Goal: Find specific page/section: Find specific page/section

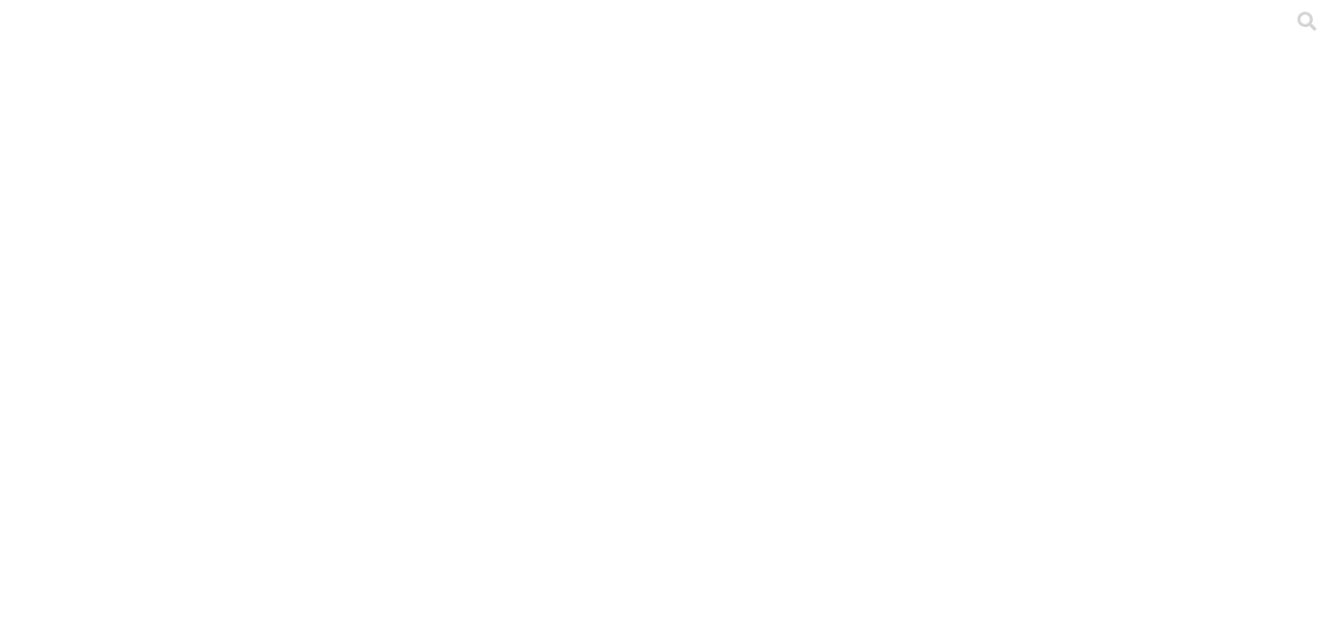
click at [32, 20] on icon at bounding box center [35, 368] width 56 height 722
